Goal: Complete application form: Complete application form

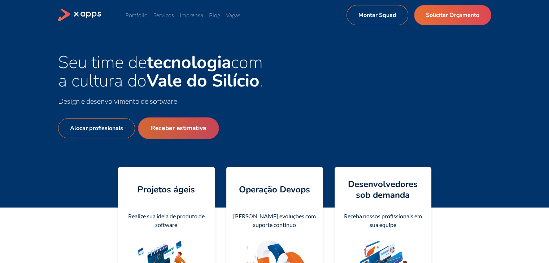
click at [183, 127] on link "Receber estimativa" at bounding box center [178, 129] width 81 height 22
select select "BR"
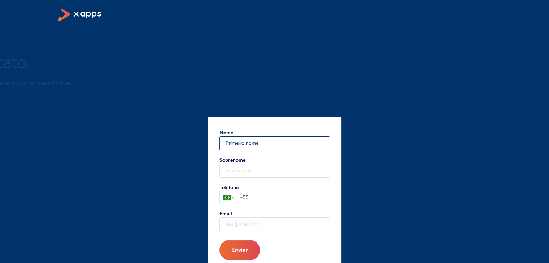
click at [253, 137] on input "Nome" at bounding box center [275, 143] width 110 height 13
click at [259, 145] on input "Nome" at bounding box center [275, 143] width 110 height 13
type input "[PERSON_NAME]"
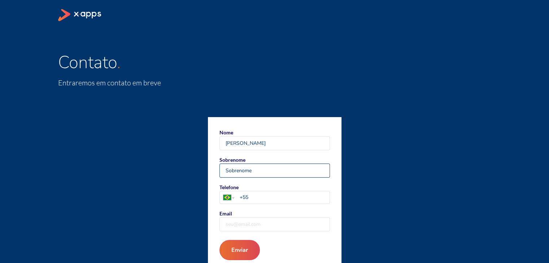
click at [273, 165] on input "Sobrenome" at bounding box center [275, 170] width 110 height 13
type input "Veronese"
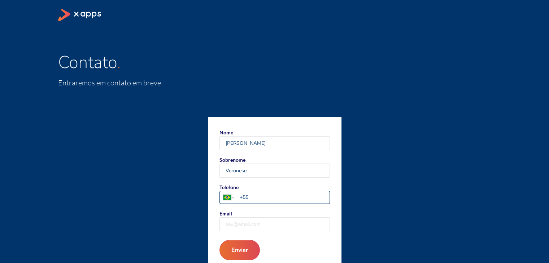
click at [281, 201] on input "+55" at bounding box center [284, 198] width 90 height 8
type input "[PHONE_NUMBER]"
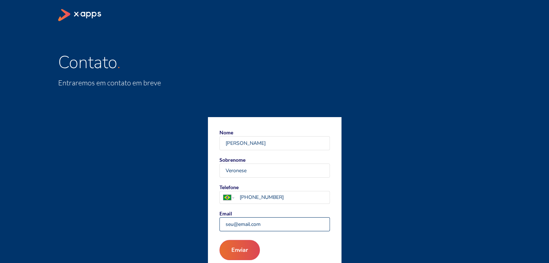
click at [273, 220] on input "Email" at bounding box center [275, 224] width 110 height 13
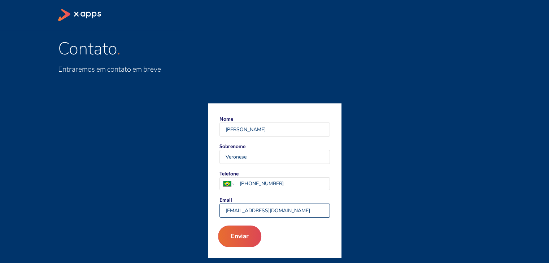
type input "[EMAIL_ADDRESS][DOMAIN_NAME]"
click at [251, 237] on button "Enviar" at bounding box center [238, 237] width 43 height 22
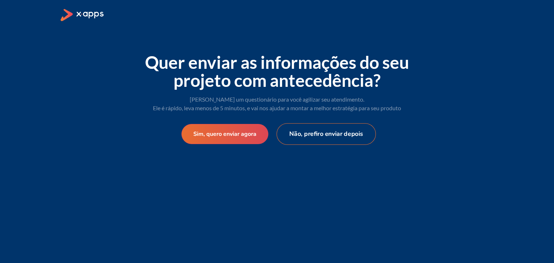
click at [303, 137] on button "Não, prefiro enviar depois" at bounding box center [327, 134] width 100 height 22
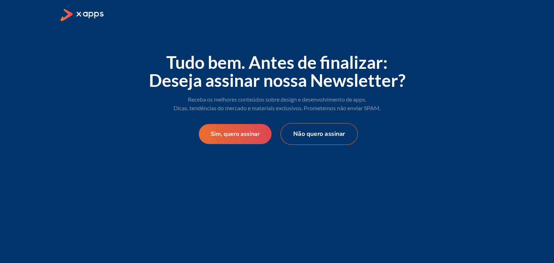
click at [305, 130] on button "Não quero assinar" at bounding box center [319, 134] width 77 height 22
